Goal: Task Accomplishment & Management: Manage account settings

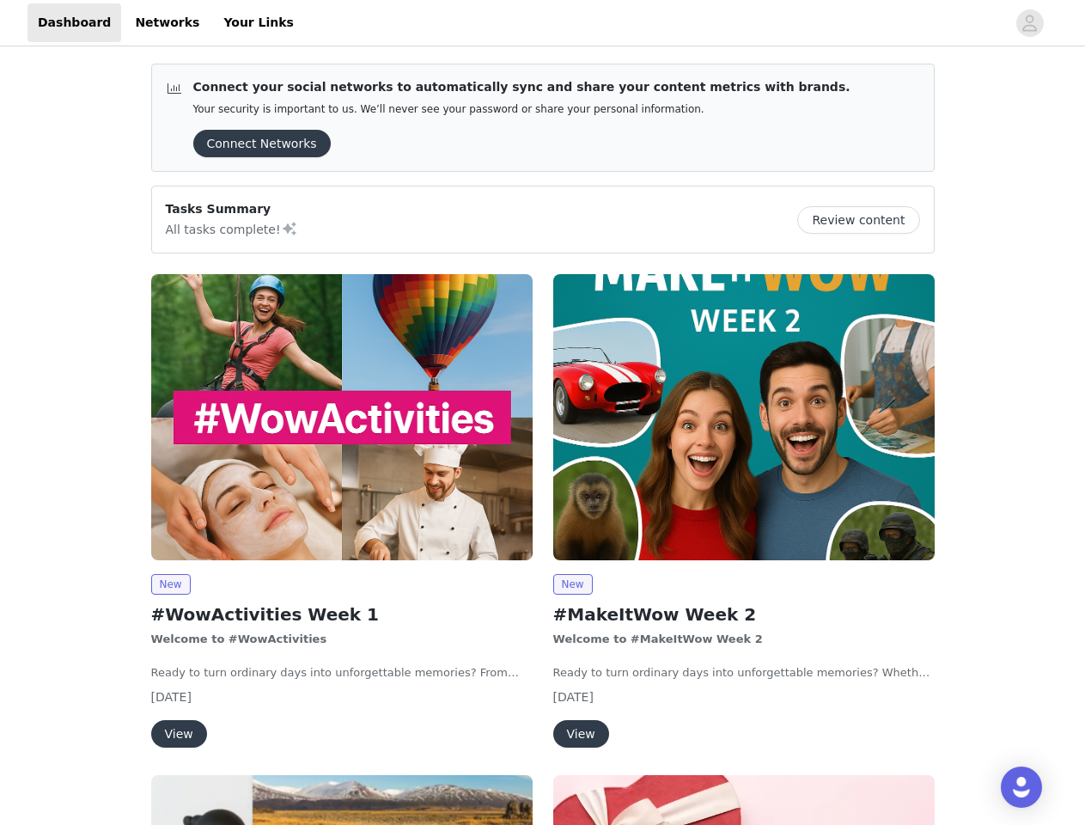
click at [543, 413] on div "New #MakeItWow Week 2 Welcome to #MakeItWow Week 2 Ready to turn ordinary days …" at bounding box center [744, 514] width 402 height 501
click at [542, 23] on div at bounding box center [655, 22] width 702 height 39
click at [1030, 23] on icon "avatar" at bounding box center [1030, 23] width 16 height 28
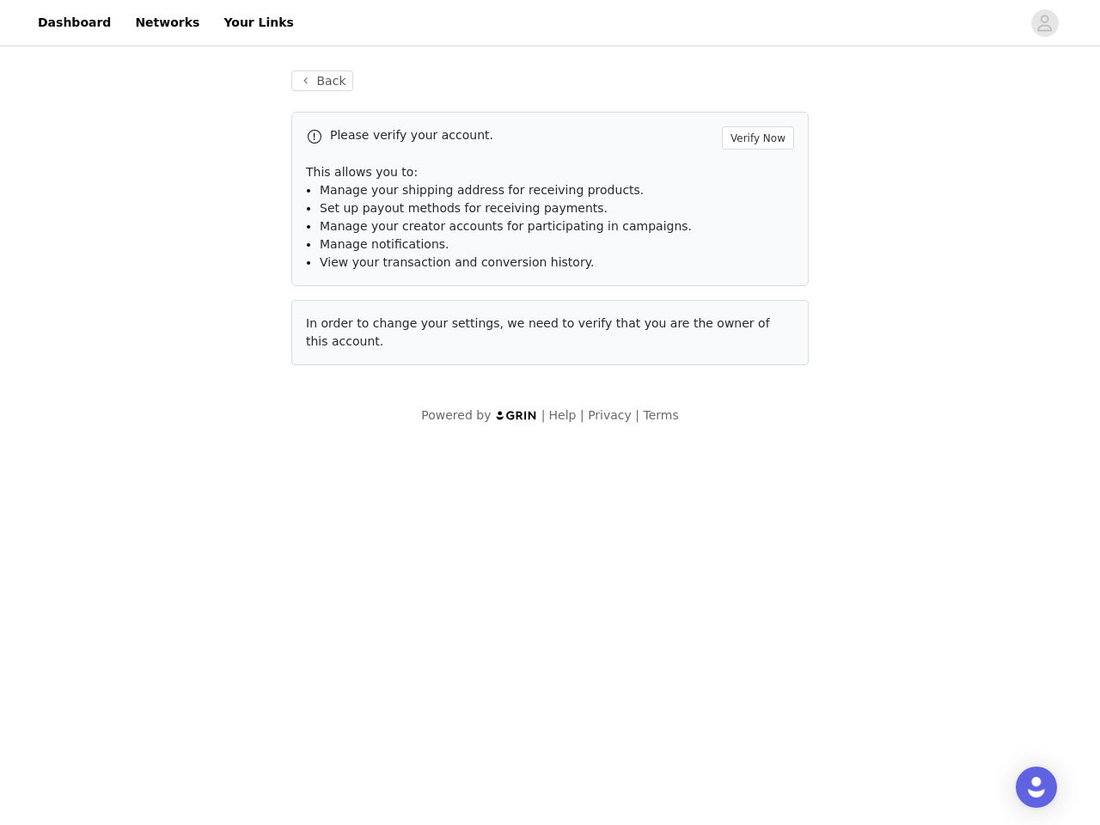
click at [865, 220] on div "Back Please verify your account. Verify Now This allows you to: Manage your shi…" at bounding box center [550, 247] width 1100 height 395
click at [342, 417] on div "Powered by | Help | Privacy | Terms" at bounding box center [550, 426] width 1100 height 39
click at [170, 584] on body "Dashboard Networks Your Links Back Please verify your account. Verify Now This …" at bounding box center [550, 412] width 1100 height 825
